Goal: Navigation & Orientation: Find specific page/section

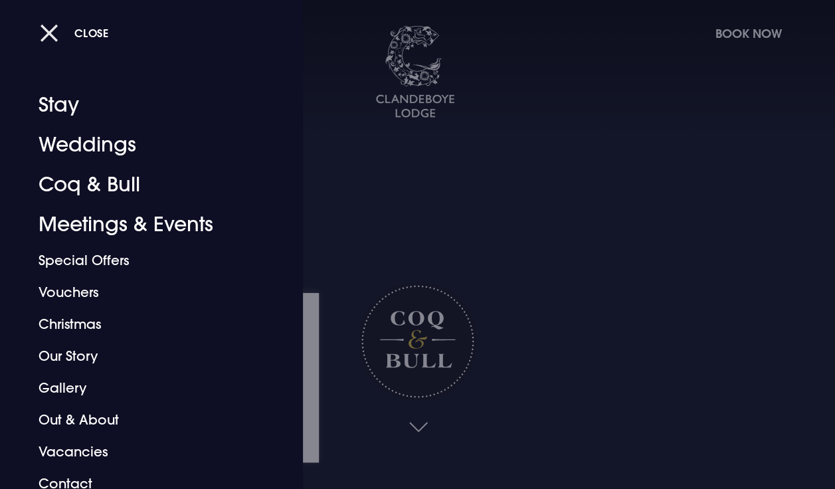
click at [46, 30] on button "Close" at bounding box center [74, 32] width 69 height 27
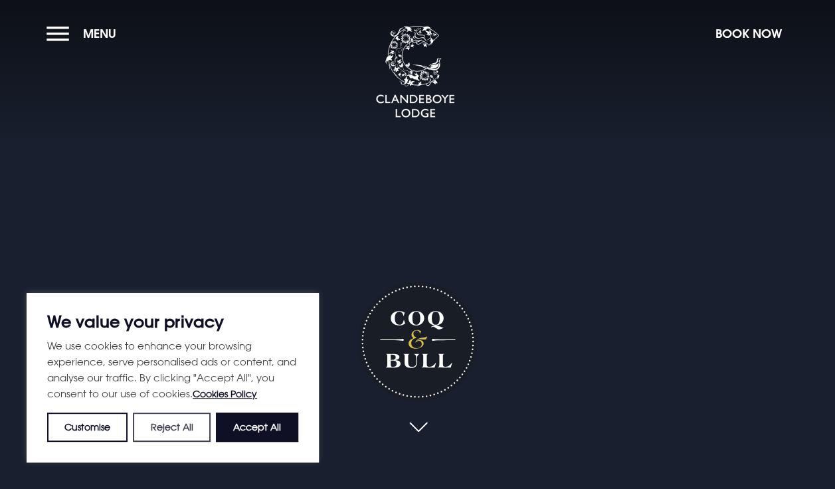
click at [171, 429] on button "Reject All" at bounding box center [171, 426] width 77 height 29
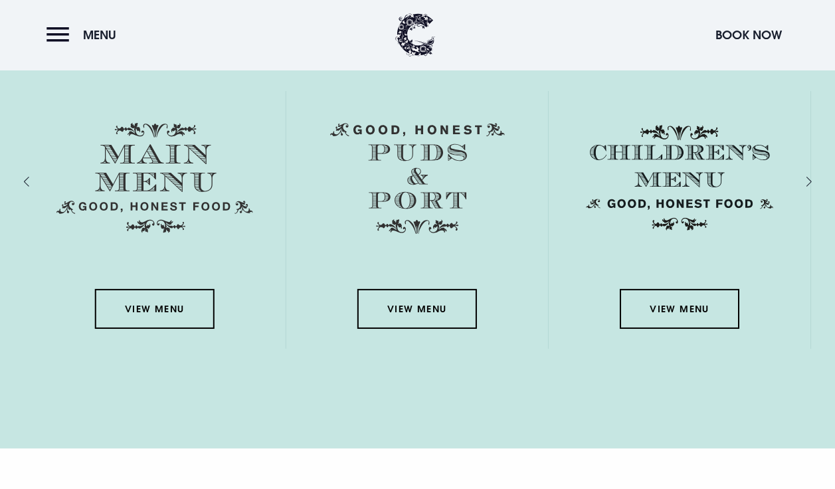
scroll to position [1926, 0]
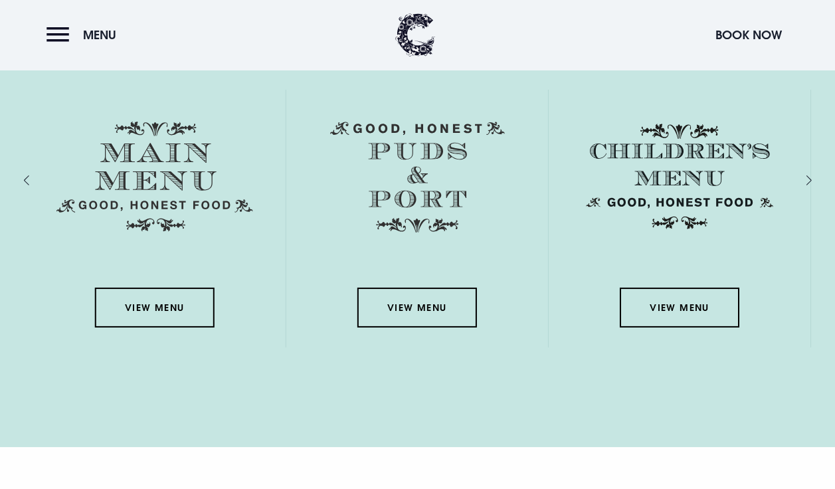
click at [126, 319] on link "View Menu" at bounding box center [155, 308] width 120 height 40
click at [131, 319] on link "View Menu" at bounding box center [155, 308] width 120 height 40
click at [147, 315] on link "View Menu" at bounding box center [156, 308] width 120 height 40
click at [122, 307] on link "View Menu" at bounding box center [156, 308] width 120 height 40
click at [58, 41] on button "Menu" at bounding box center [84, 35] width 76 height 29
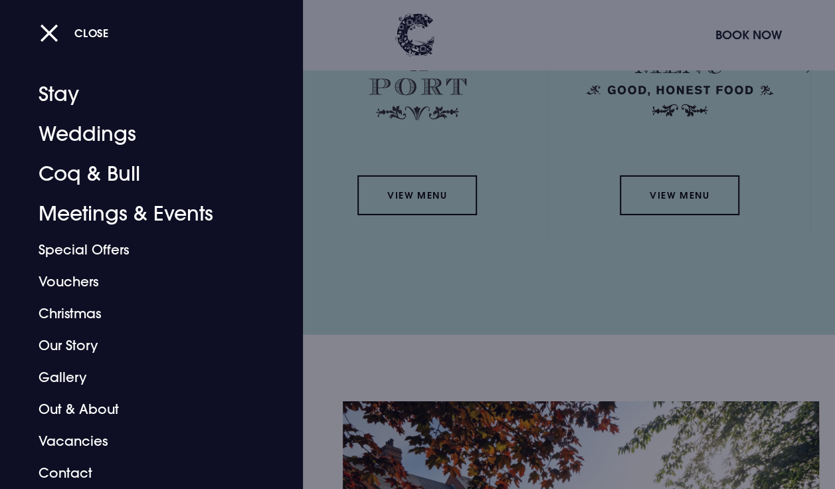
scroll to position [2047, 0]
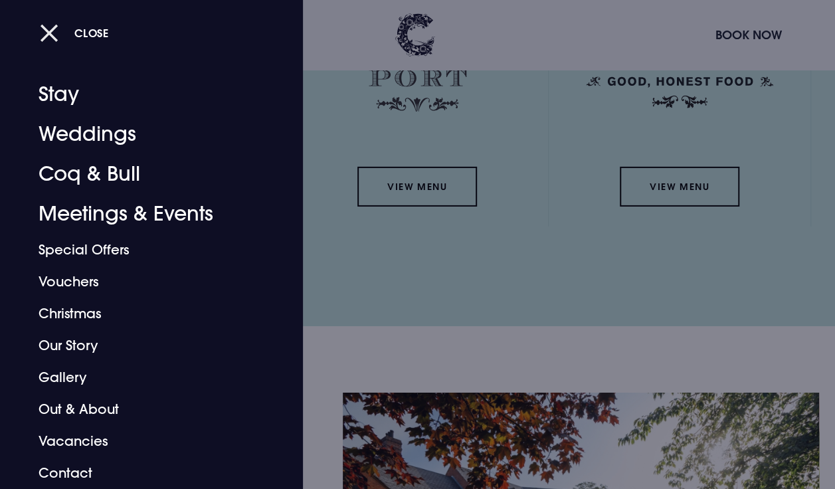
click at [45, 31] on button "Close" at bounding box center [74, 32] width 69 height 27
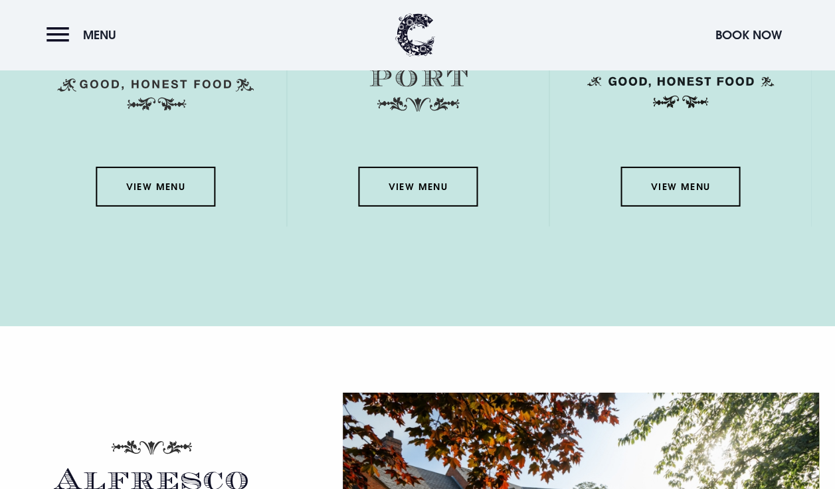
click at [141, 193] on link "View Menu" at bounding box center [156, 187] width 120 height 40
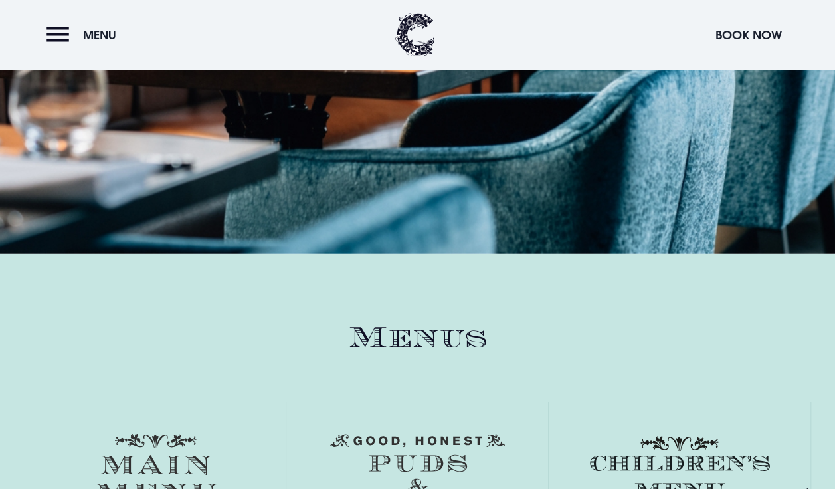
scroll to position [1551, 0]
